Goal: Information Seeking & Learning: Learn about a topic

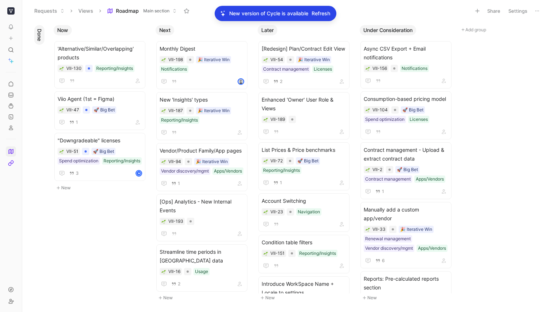
click at [154, 9] on span "Main section" at bounding box center [156, 10] width 26 height 7
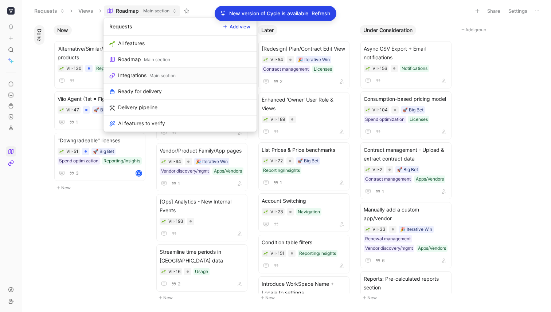
click at [153, 73] on div "Main section" at bounding box center [162, 75] width 26 height 7
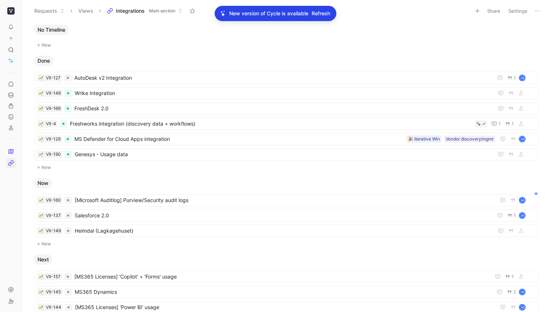
click at [322, 12] on span "Refresh" at bounding box center [321, 13] width 19 height 9
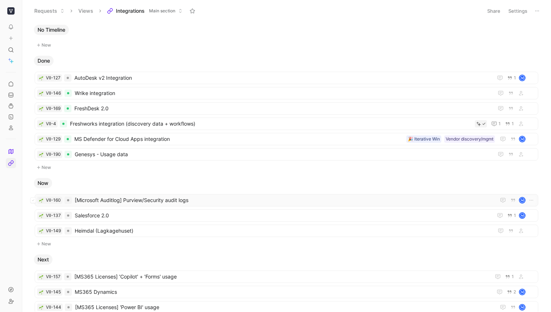
click at [177, 202] on span "[Microsoft Auditlog] Purview/Security audit logs" at bounding box center [284, 200] width 418 height 9
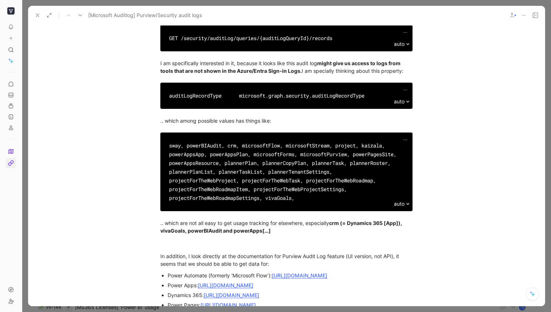
scroll to position [137, 0]
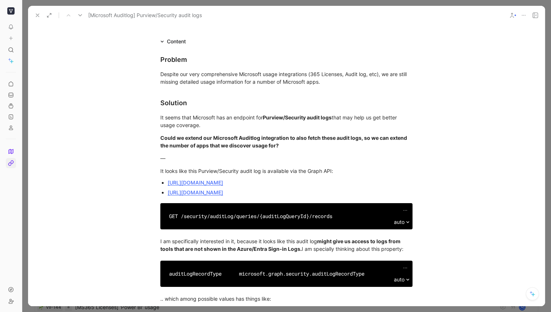
click at [223, 196] on link "https://learn.microsoft.com/en-us/graph/api/security-auditlogquery-list-records…" at bounding box center [195, 192] width 55 height 6
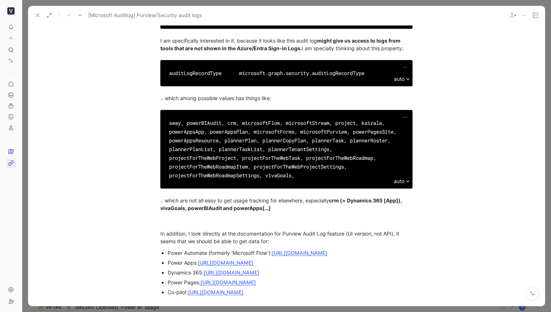
scroll to position [332, 0]
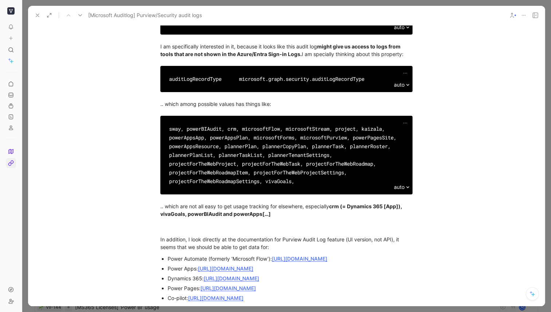
click at [211, 149] on div "sway, powerBIAudit, crm, microsoftFlow, microsoftStream, project, kaizala, powe…" at bounding box center [286, 155] width 235 height 61
click at [210, 141] on div "sway, powerBIAudit, crm, microsoftFlow, microsoftStream, project, kaizala, powe…" at bounding box center [286, 155] width 235 height 61
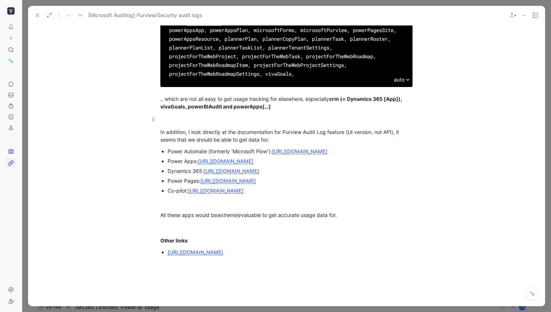
scroll to position [430, 0]
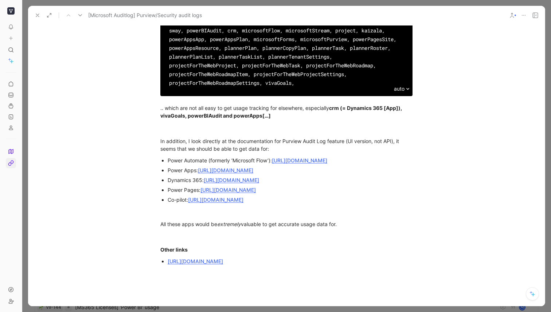
click at [259, 183] on link "https://learn.microsoft.com/en-us/power-platform/admin/logging-powerapps" at bounding box center [231, 180] width 55 height 6
click at [267, 228] on div "All these apps would be extremely valuable to get accurate usage data for." at bounding box center [286, 224] width 252 height 8
click at [208, 46] on div "sway, powerBIAudit, crm, microsoftFlow, microsoftStream, project, kaizala, powe…" at bounding box center [286, 56] width 235 height 61
drag, startPoint x: 237, startPoint y: 45, endPoint x: 230, endPoint y: 47, distance: 7.3
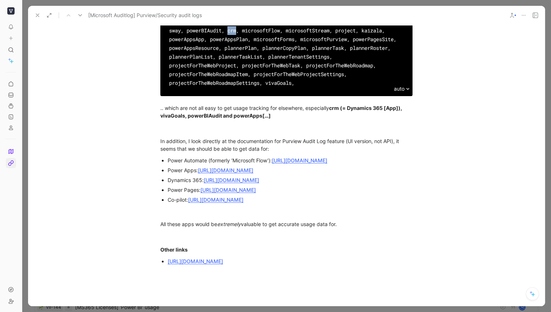
click at [230, 47] on div "sway, powerBIAudit, crm, microsoftFlow, microsoftStream, project, kaizala, powe…" at bounding box center [286, 56] width 235 height 61
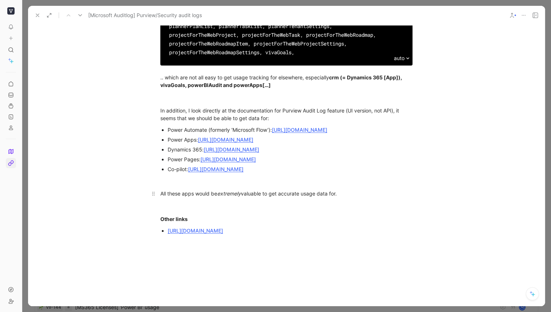
scroll to position [462, 0]
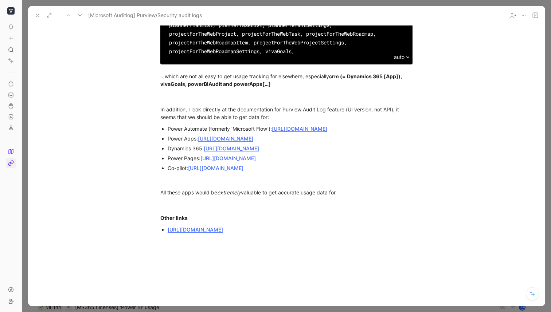
click at [36, 16] on use at bounding box center [37, 15] width 3 height 3
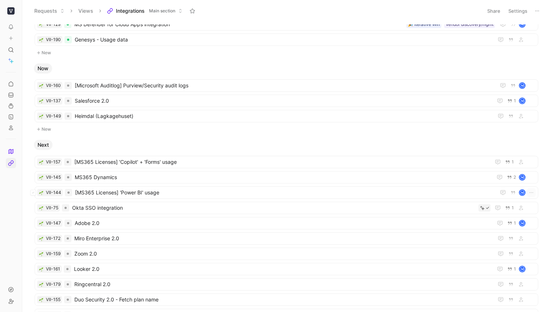
scroll to position [129, 0]
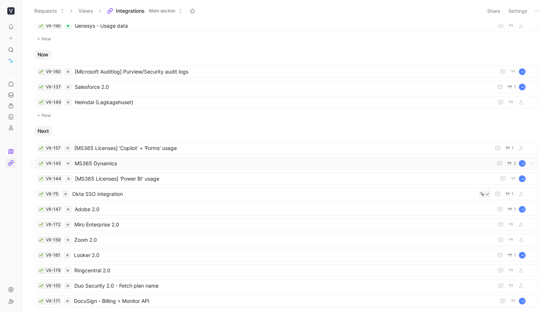
click at [134, 163] on span "MS365 Dynamics" at bounding box center [282, 163] width 415 height 9
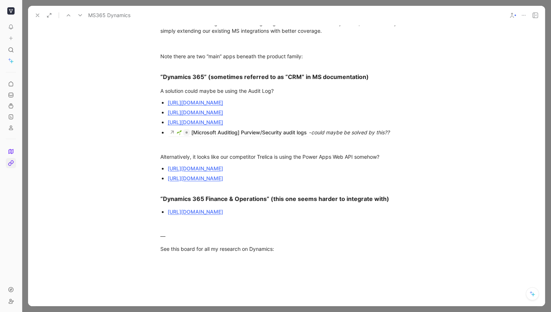
scroll to position [257, 0]
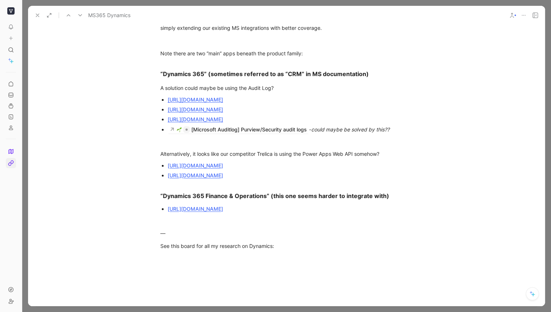
click at [223, 113] on link "https://techcommunity.microsoft.com/t5/security-compliance-and-identity/introdu…" at bounding box center [195, 109] width 55 height 6
